Goal: Information Seeking & Learning: Learn about a topic

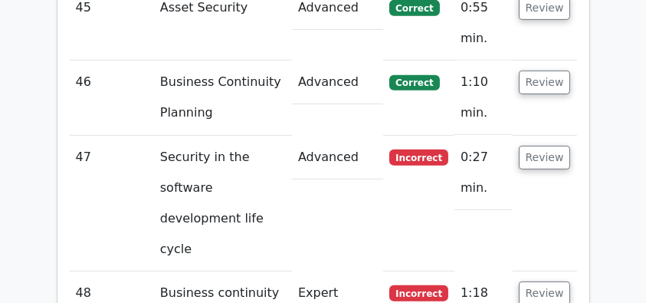
scroll to position [6567, 0]
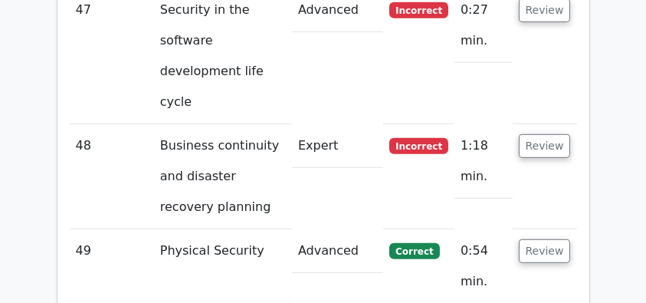
scroll to position [6720, 0]
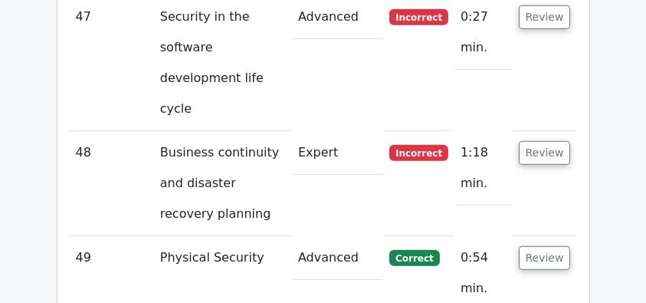
drag, startPoint x: 122, startPoint y: 48, endPoint x: 474, endPoint y: 132, distance: 361.8
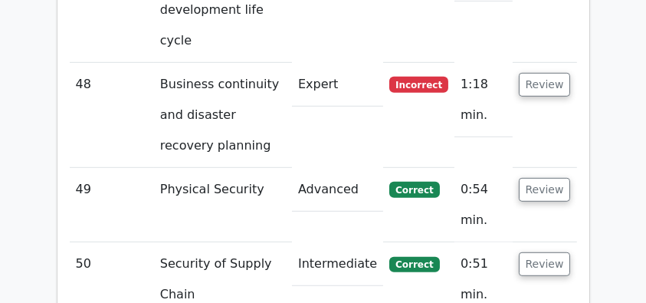
scroll to position [6771, 0]
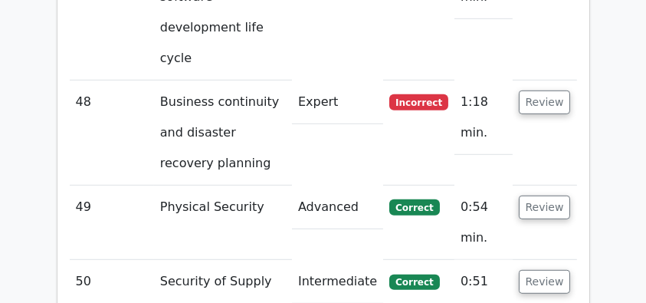
copy div "Which of the following is considered the MOST reliable Indicator of Compromise …"
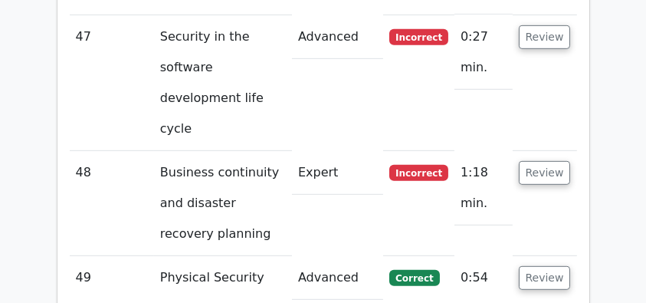
scroll to position [6617, 0]
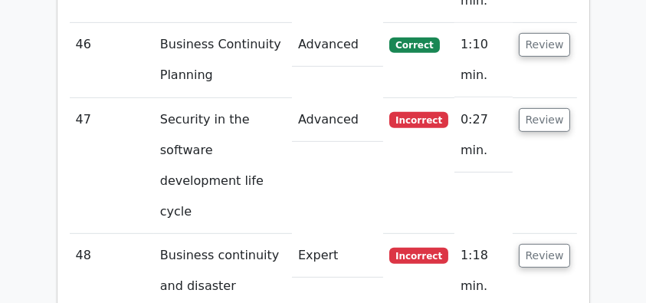
drag, startPoint x: 545, startPoint y: 147, endPoint x: 472, endPoint y: 103, distance: 85.3
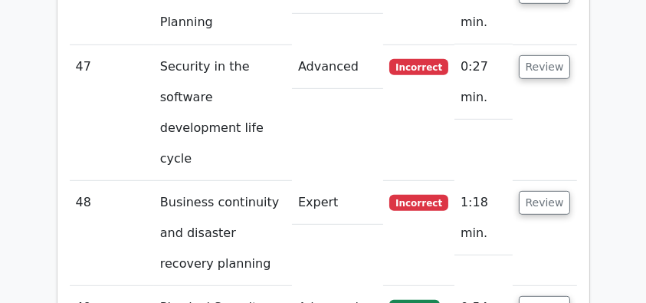
scroll to position [6720, 0]
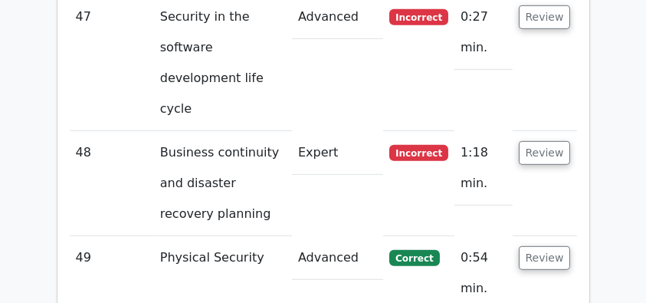
copy div "Which of the following is considered the MOST reliable Indicator of Compromise …"
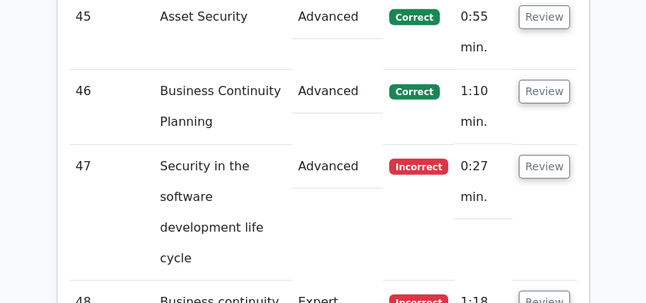
scroll to position [6567, 0]
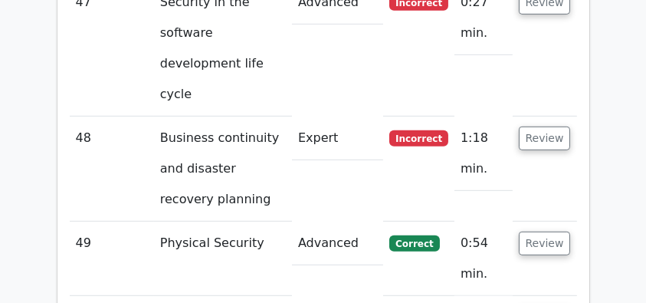
scroll to position [6669, 0]
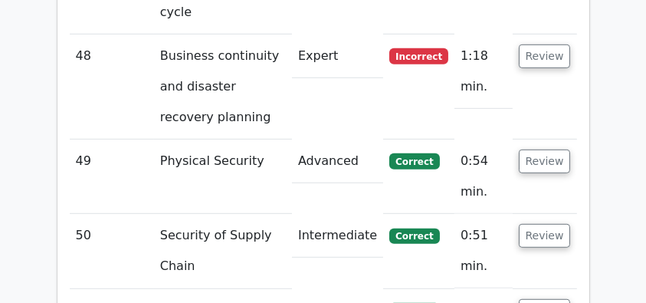
scroll to position [6822, 0]
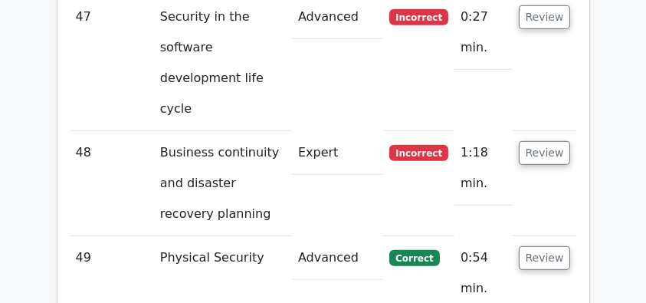
scroll to position [6669, 0]
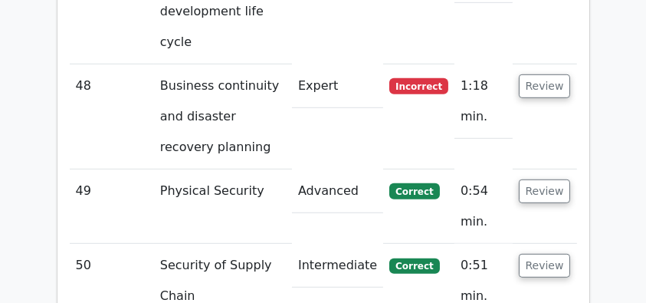
scroll to position [6822, 0]
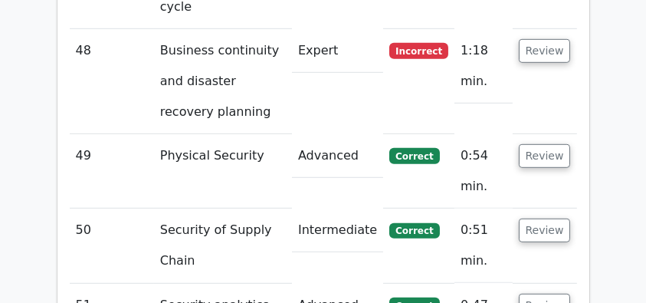
drag, startPoint x: 104, startPoint y: 40, endPoint x: 101, endPoint y: 30, distance: 10.4
drag, startPoint x: 97, startPoint y: 14, endPoint x: 425, endPoint y: 261, distance: 411.0
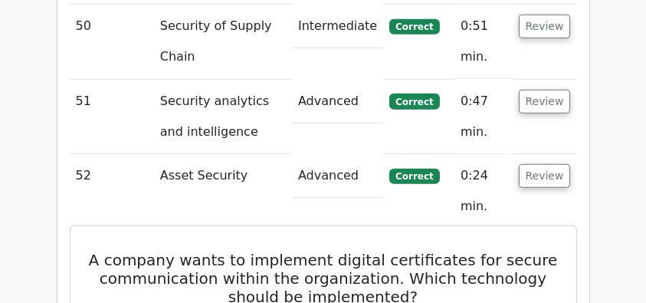
scroll to position [7027, 0]
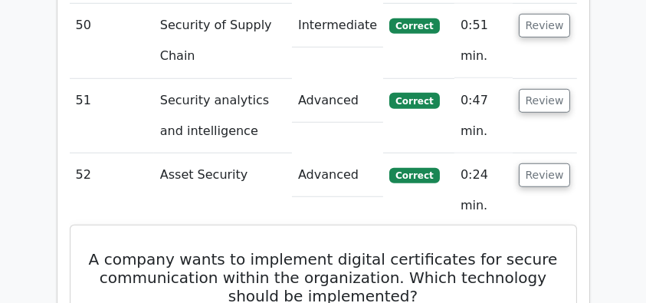
copy div "A company wants to implement digital certificates for secure communication with…"
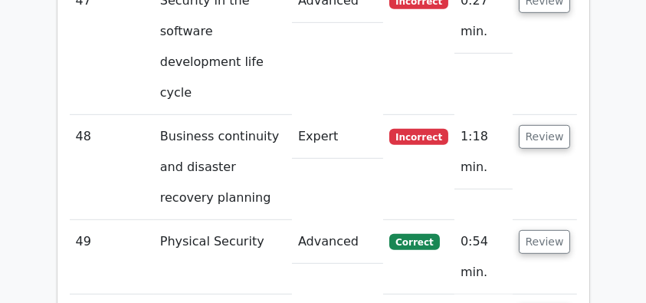
scroll to position [6720, 0]
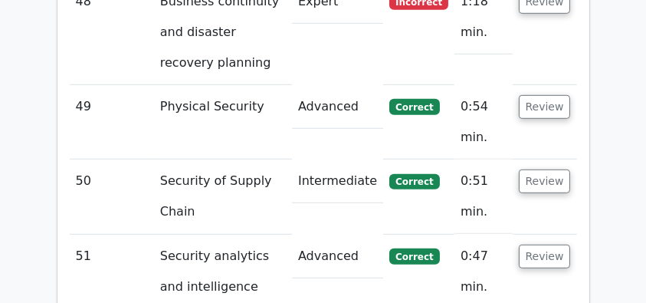
scroll to position [6873, 0]
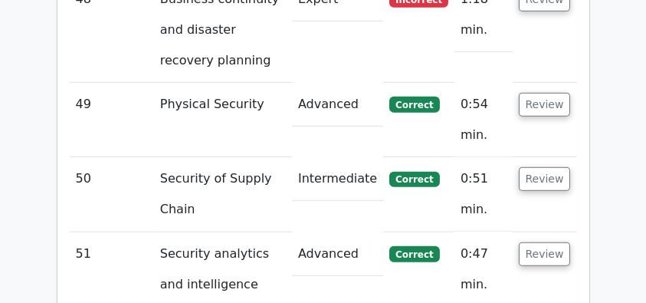
drag, startPoint x: 109, startPoint y: 44, endPoint x: 443, endPoint y: 262, distance: 398.8
drag, startPoint x: 454, startPoint y: 268, endPoint x: 445, endPoint y: 261, distance: 11.5
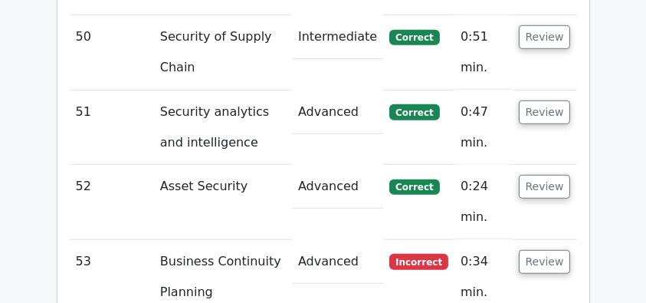
scroll to position [7027, 0]
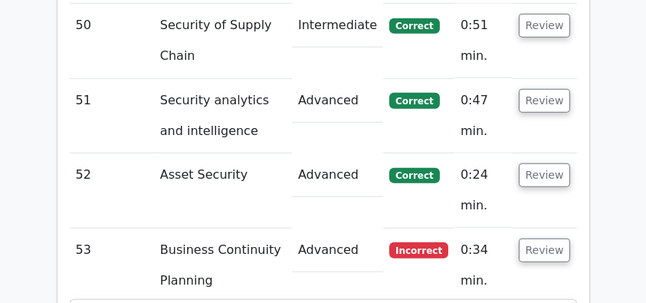
drag, startPoint x: 187, startPoint y: 194, endPoint x: 528, endPoint y: 198, distance: 341.1
drag, startPoint x: 129, startPoint y: 206, endPoint x: 493, endPoint y: 208, distance: 364.1
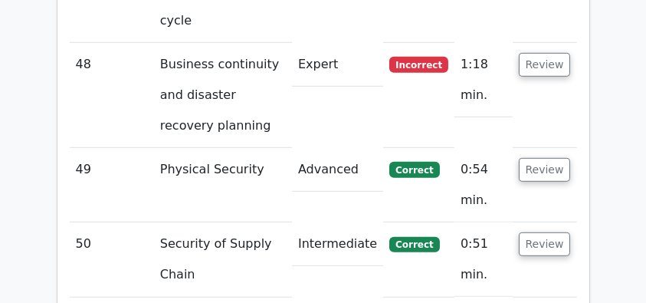
scroll to position [6771, 0]
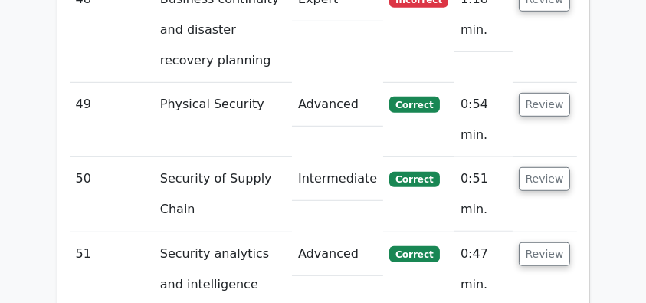
scroll to position [6924, 0]
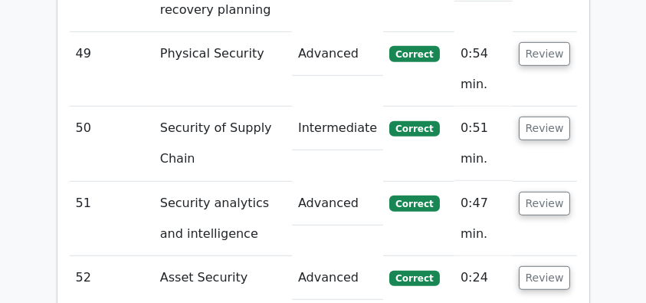
drag, startPoint x: 111, startPoint y: 66, endPoint x: 536, endPoint y: 179, distance: 439.5
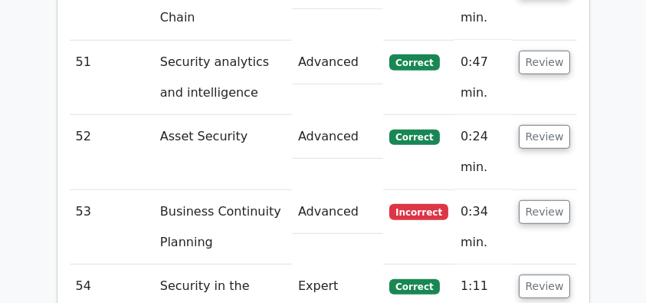
scroll to position [6975, 0]
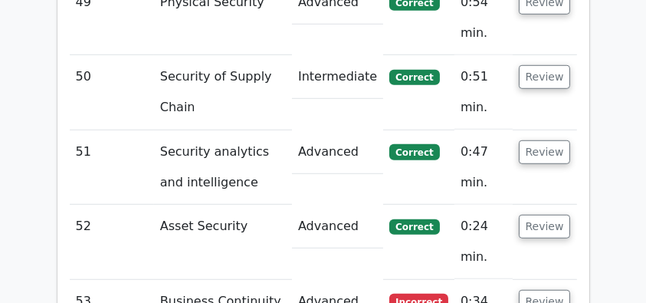
copy div "A company is seeking to implement strong data protection protocols for their pr…"
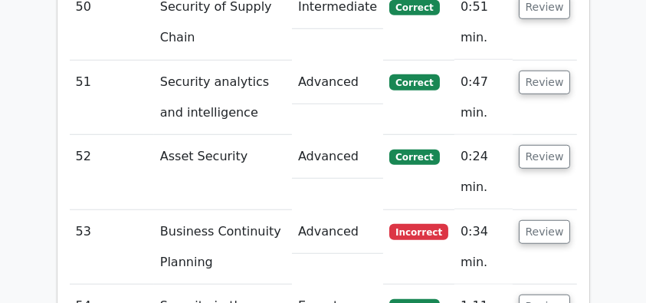
scroll to position [7077, 0]
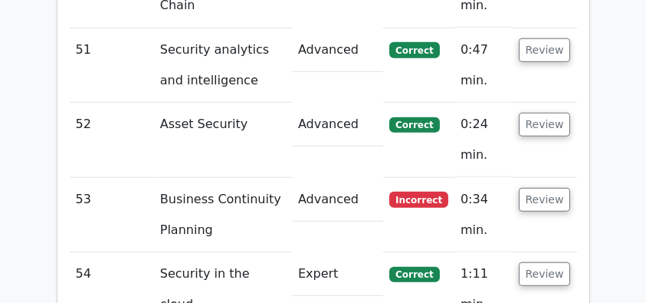
copy div "A company is seeking to implement strong data protection protocols for their pr…"
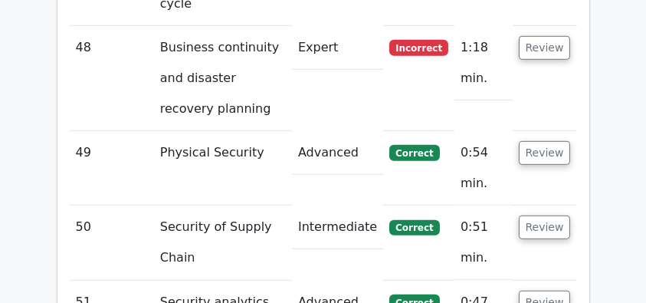
scroll to position [6924, 0]
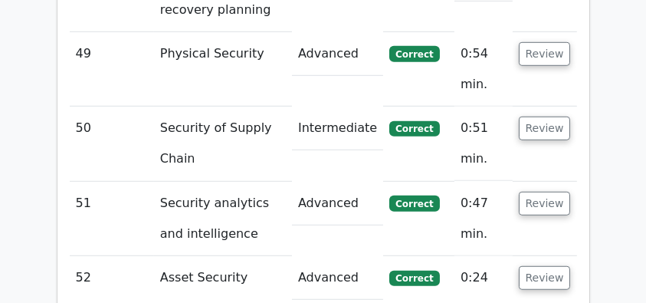
drag, startPoint x: 107, startPoint y: 65, endPoint x: 222, endPoint y: 97, distance: 120.1
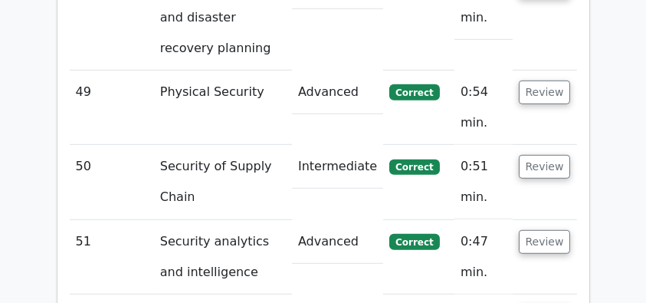
scroll to position [6822, 0]
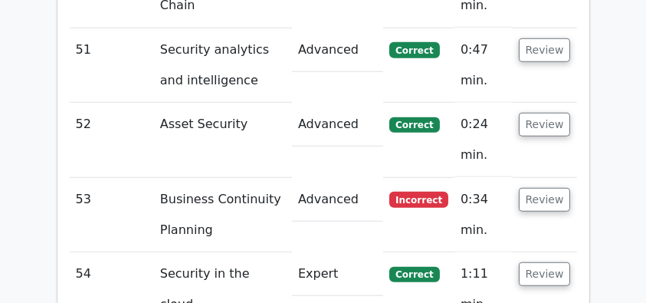
scroll to position [7027, 0]
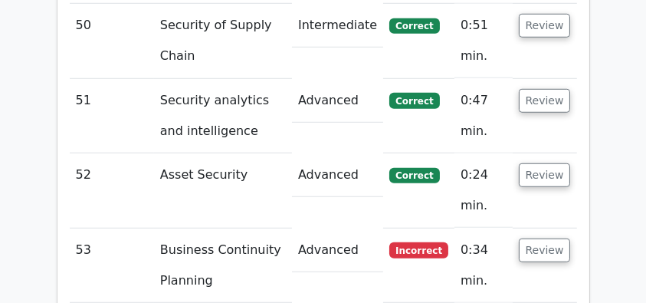
drag, startPoint x: 97, startPoint y: 38, endPoint x: 449, endPoint y: 259, distance: 416.4
copy div "Which of the following is considered the most effective defense against zero-da…"
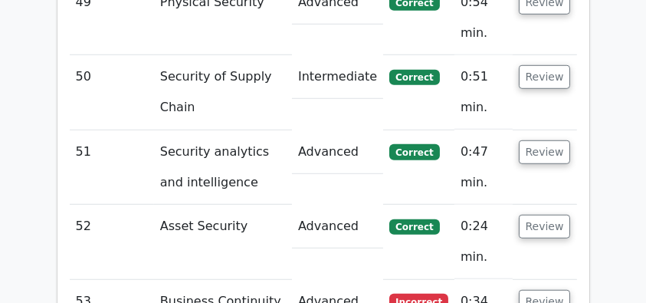
scroll to position [6924, 0]
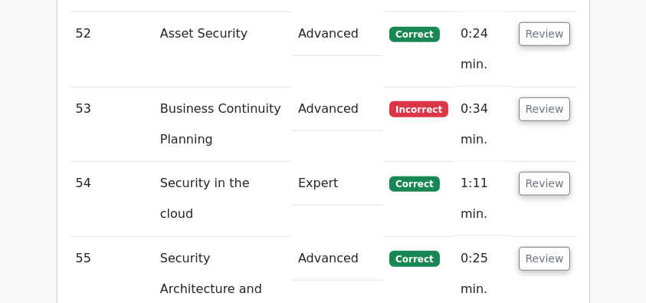
scroll to position [7077, 0]
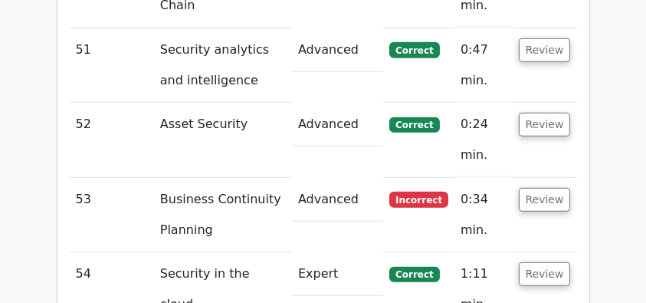
drag, startPoint x: 104, startPoint y: 60, endPoint x: 456, endPoint y: 119, distance: 356.7
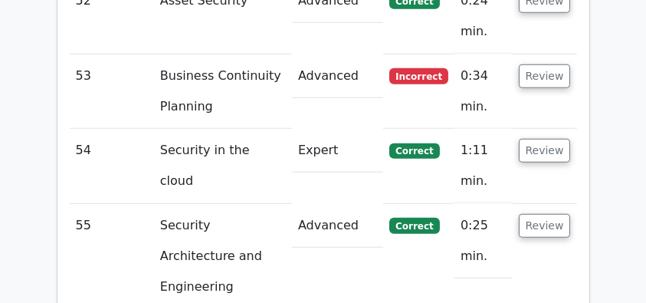
scroll to position [7180, 0]
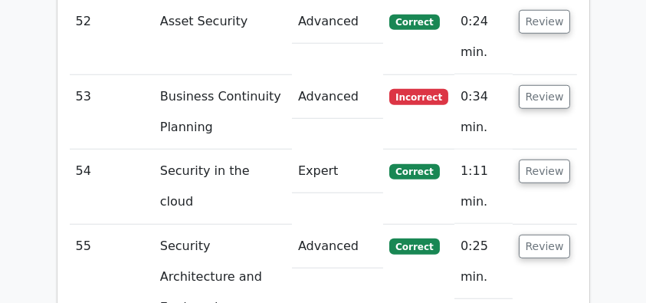
drag, startPoint x: 103, startPoint y: 34, endPoint x: 501, endPoint y: 258, distance: 456.8
copy div "Which of the following SIEM capabilities is most effective for detecting and an…"
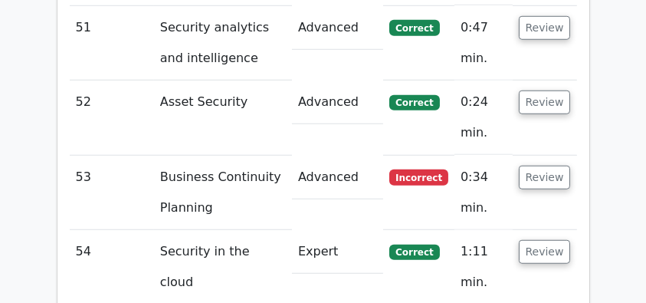
scroll to position [7027, 0]
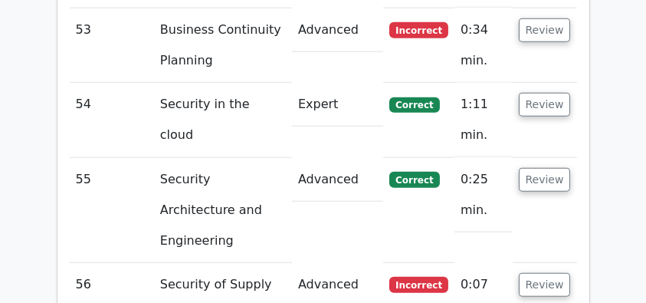
scroll to position [7230, 0]
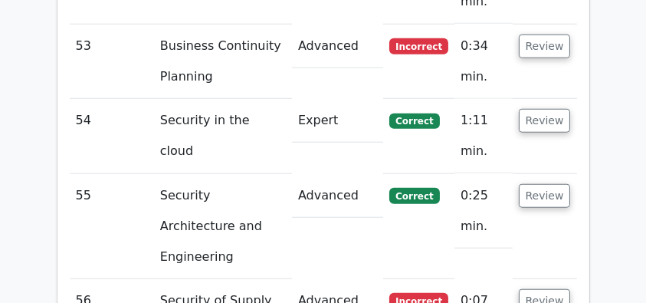
drag, startPoint x: 92, startPoint y: 54, endPoint x: 350, endPoint y: 96, distance: 260.9
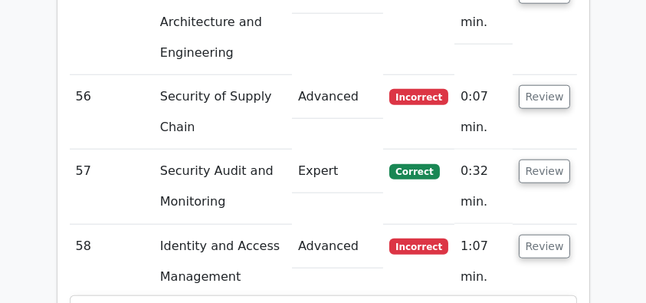
scroll to position [7435, 0]
copy div "In enhancing password security, what is a secure method for dealing with the in…"
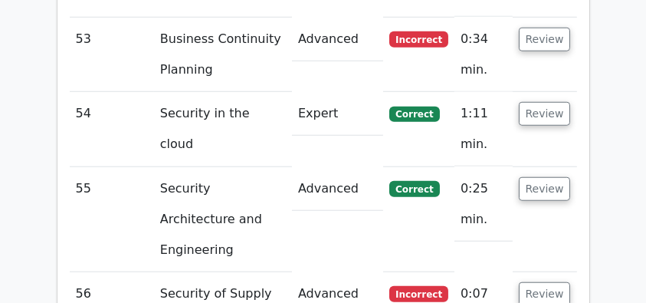
scroll to position [7180, 0]
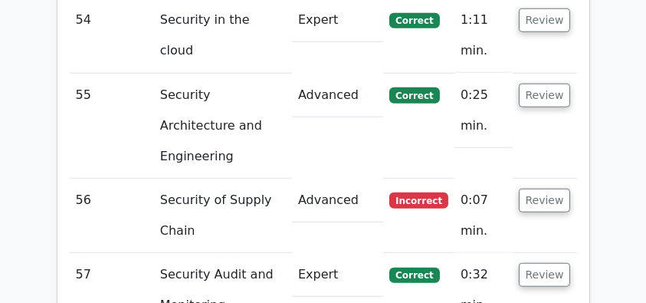
scroll to position [7333, 0]
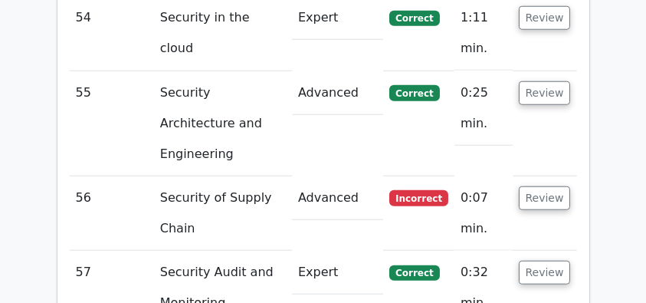
drag, startPoint x: 86, startPoint y: 30, endPoint x: 393, endPoint y: 139, distance: 326.1
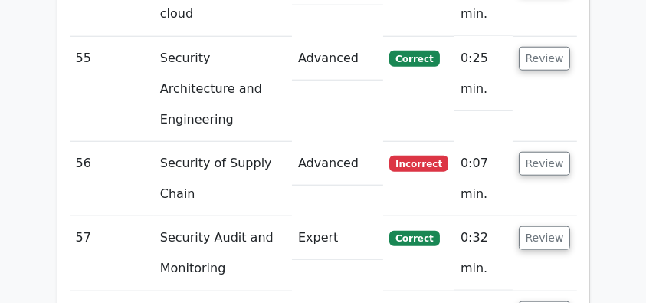
scroll to position [7384, 0]
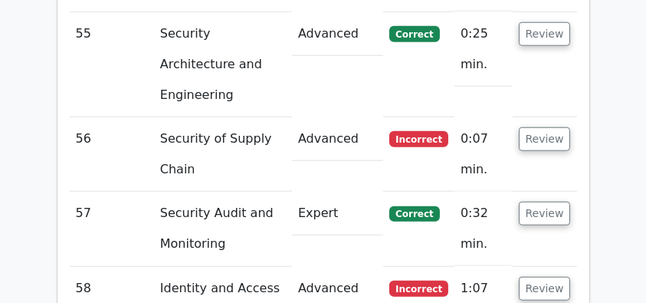
scroll to position [7588, 0]
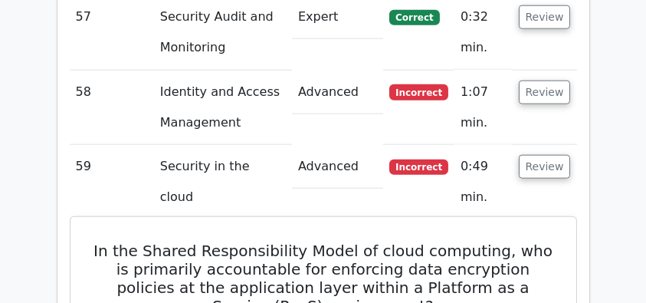
copy div "In the Shared Responsibility Model of cloud computing, who is primarily account…"
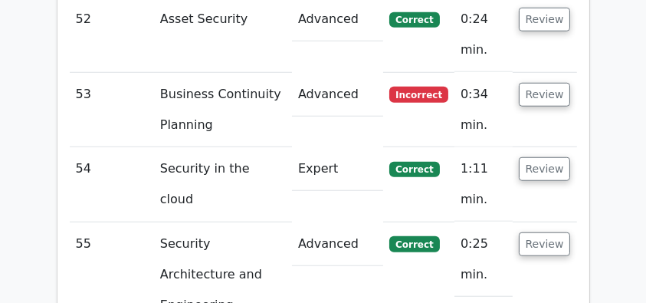
scroll to position [7180, 0]
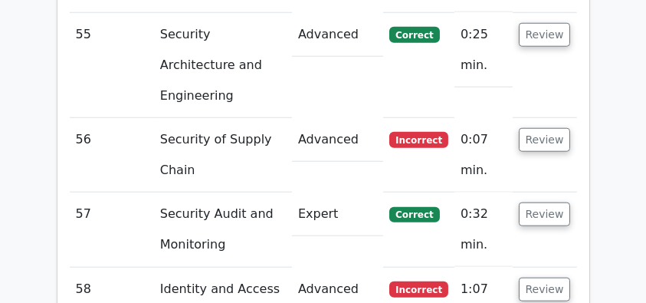
scroll to position [7384, 0]
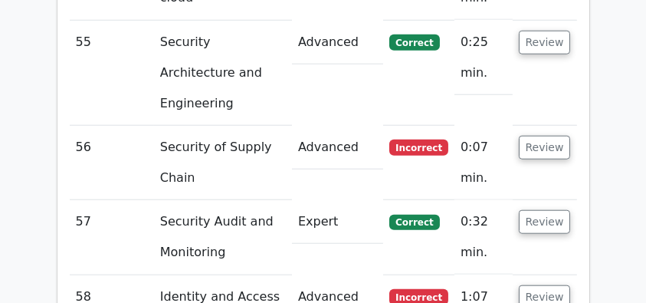
drag, startPoint x: 95, startPoint y: 51, endPoint x: 497, endPoint y: 213, distance: 433.3
copy div "In the context of Asset Inventory Management, which of the following is essenti…"
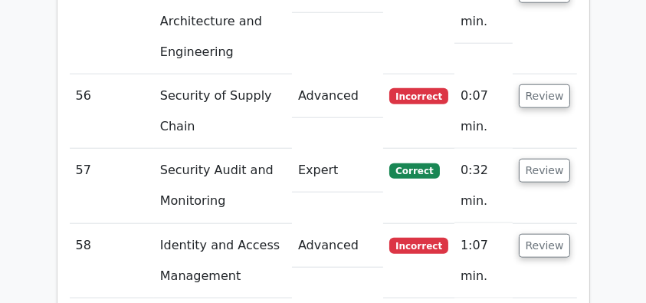
scroll to position [7486, 0]
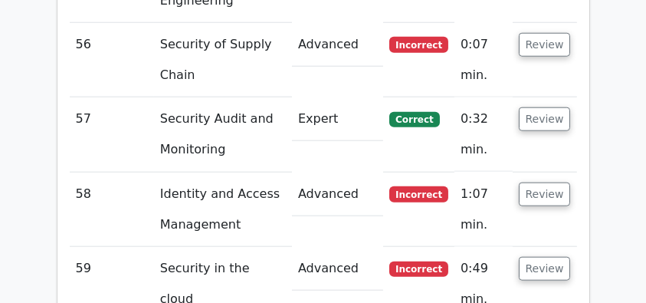
drag, startPoint x: 534, startPoint y: 211, endPoint x: 92, endPoint y: 140, distance: 447.9
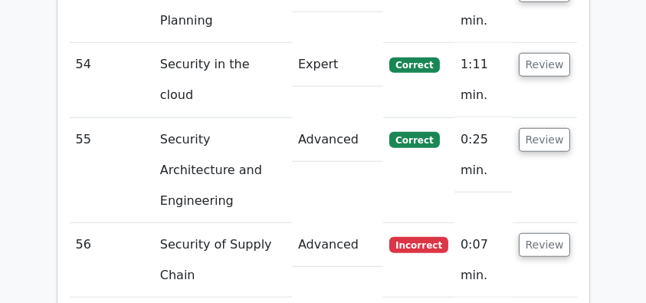
scroll to position [7282, 0]
